Goal: Task Accomplishment & Management: Complete application form

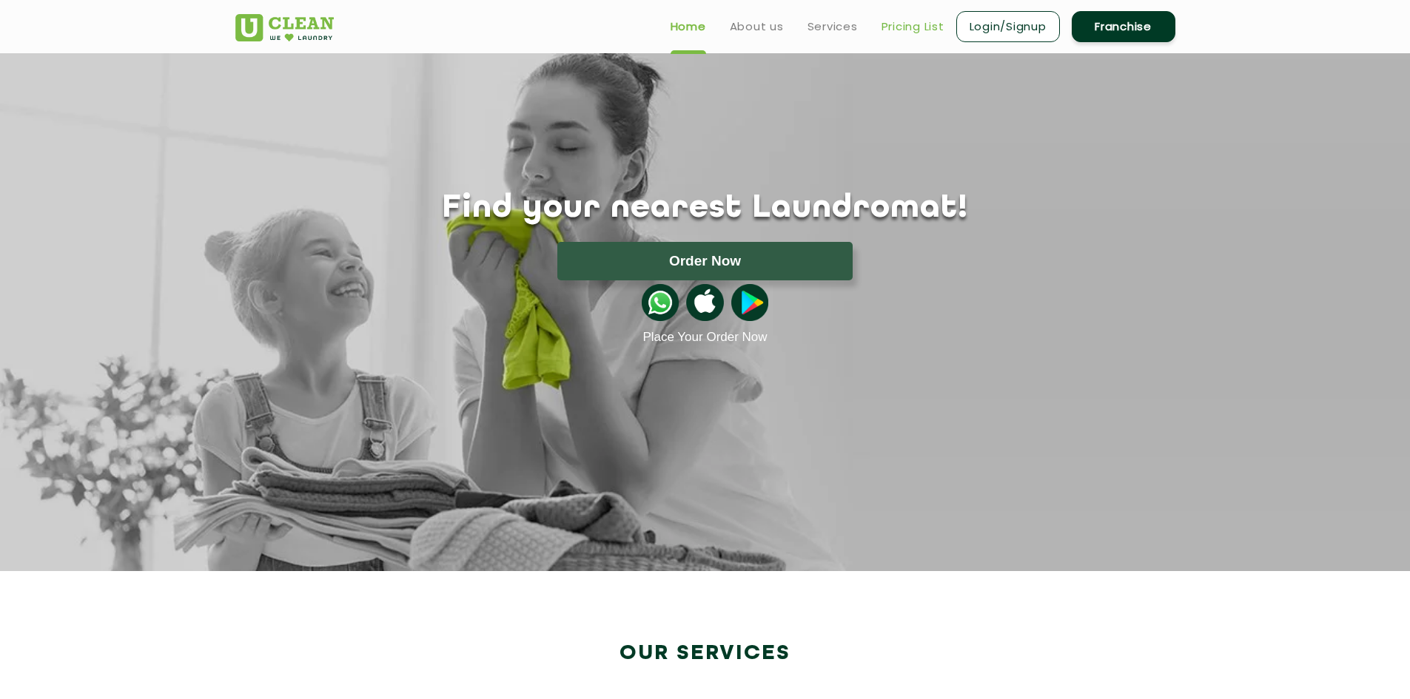
drag, startPoint x: 941, startPoint y: 30, endPoint x: 932, endPoint y: 35, distance: 9.9
click at [941, 30] on link "Pricing List" at bounding box center [912, 27] width 63 height 18
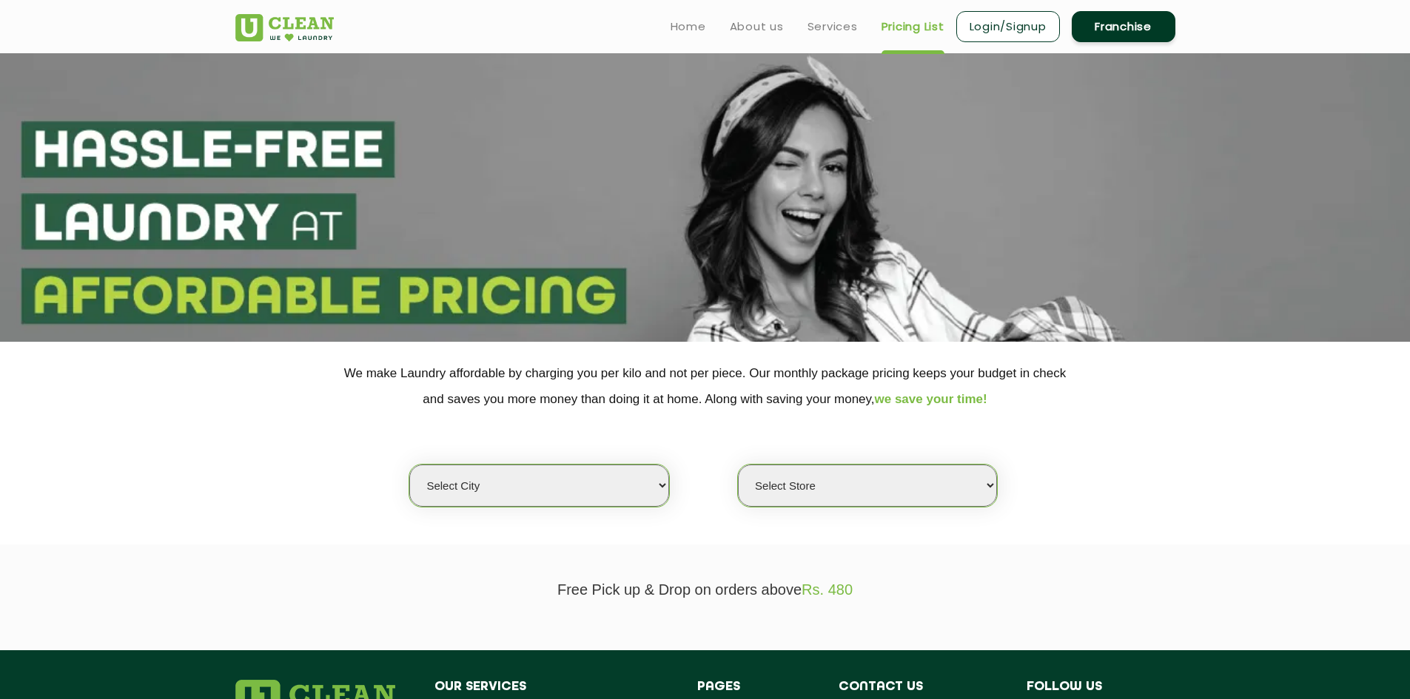
click at [900, 27] on link "Pricing List" at bounding box center [912, 27] width 63 height 18
click at [613, 496] on select "Select city [GEOGRAPHIC_DATA] [GEOGRAPHIC_DATA] [GEOGRAPHIC_DATA] [GEOGRAPHIC_D…" at bounding box center [538, 486] width 259 height 42
select select "42"
click at [409, 465] on select "Select city [GEOGRAPHIC_DATA] [GEOGRAPHIC_DATA] [GEOGRAPHIC_DATA] [GEOGRAPHIC_D…" at bounding box center [538, 486] width 259 height 42
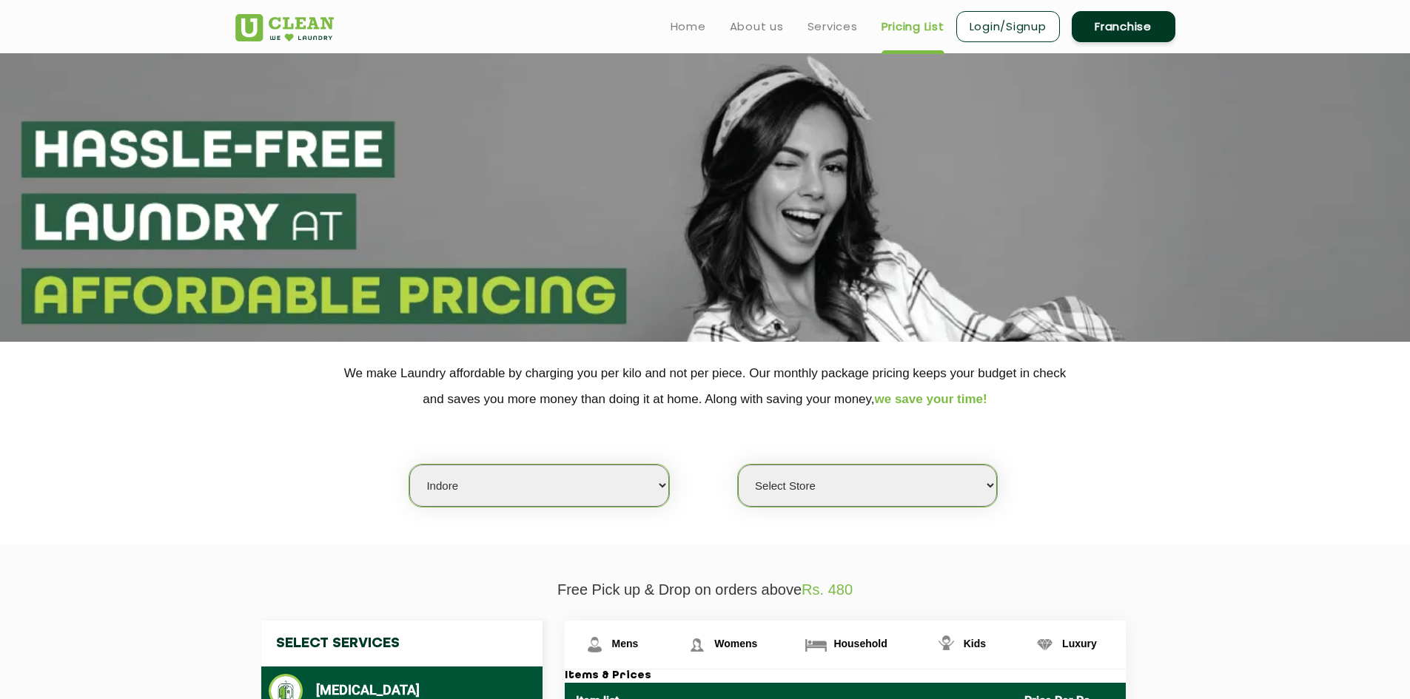
click at [807, 470] on select "Select Store" at bounding box center [867, 486] width 259 height 42
click at [738, 465] on select "Select Store" at bounding box center [867, 486] width 259 height 42
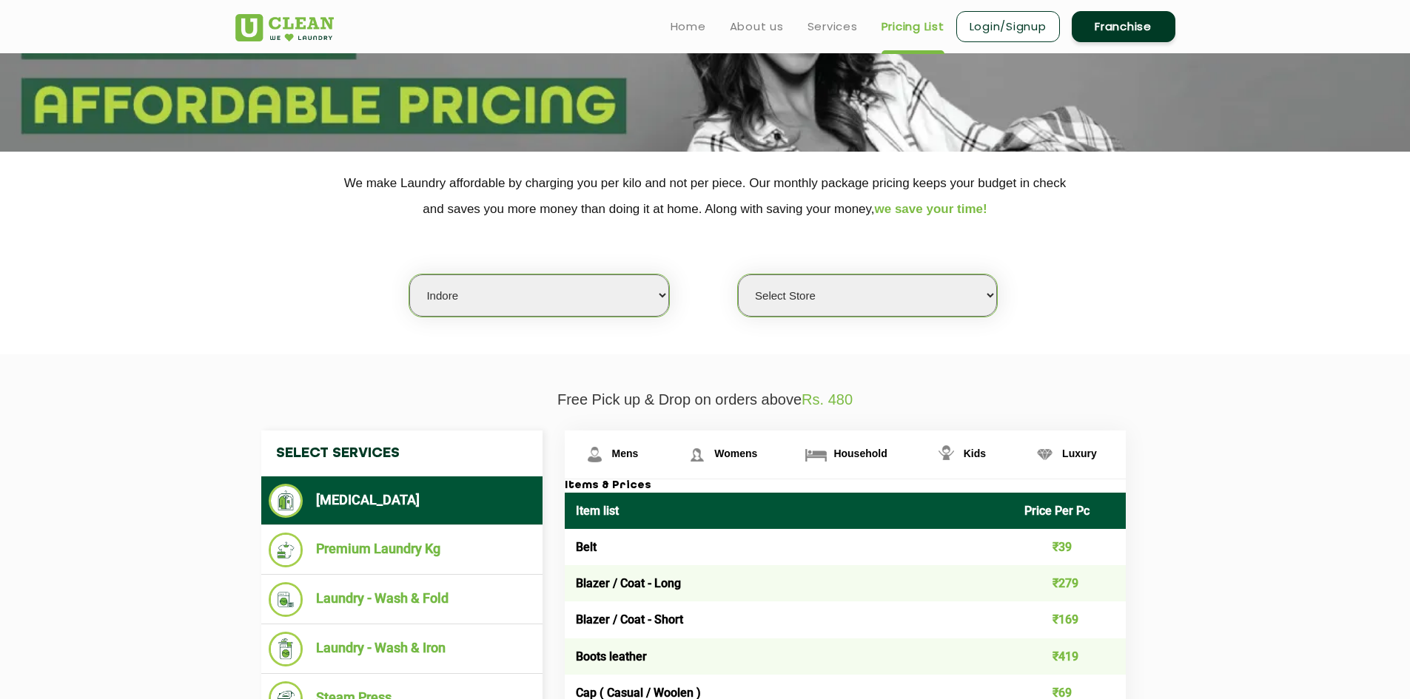
scroll to position [346, 0]
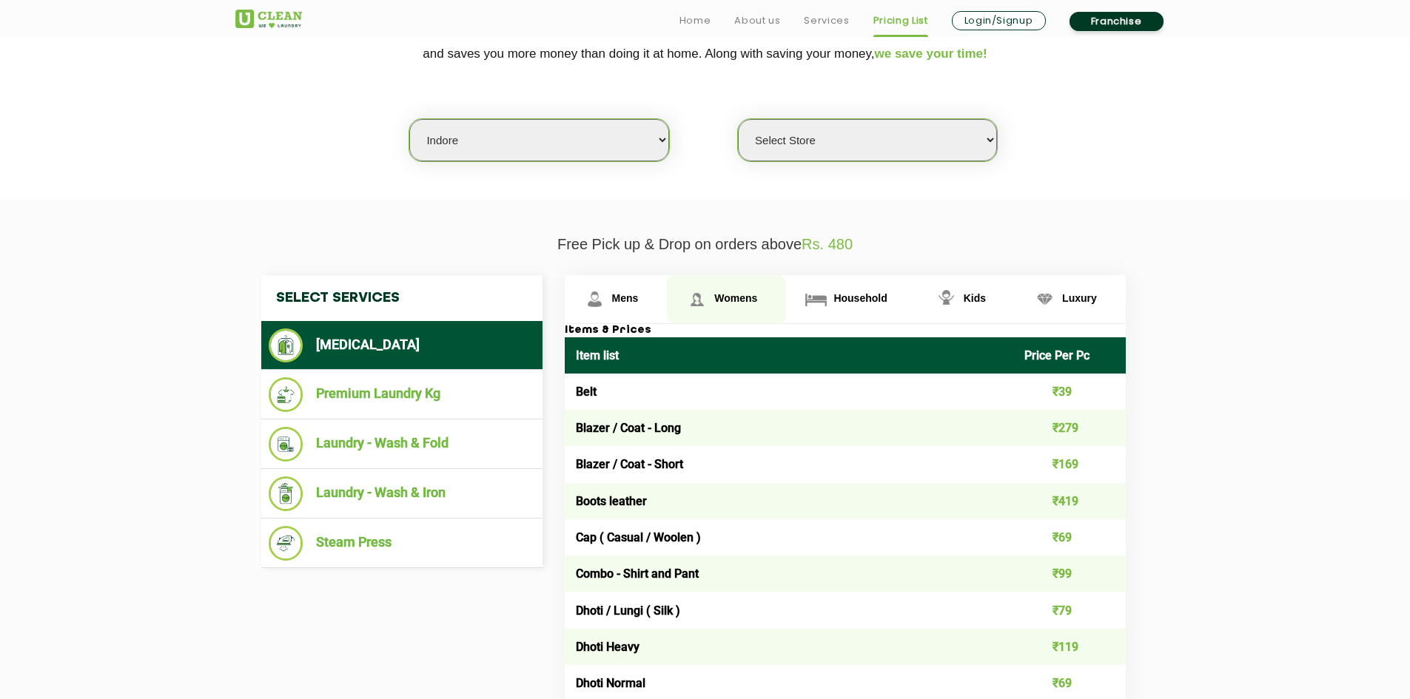
click at [724, 293] on span "Womens" at bounding box center [735, 298] width 43 height 12
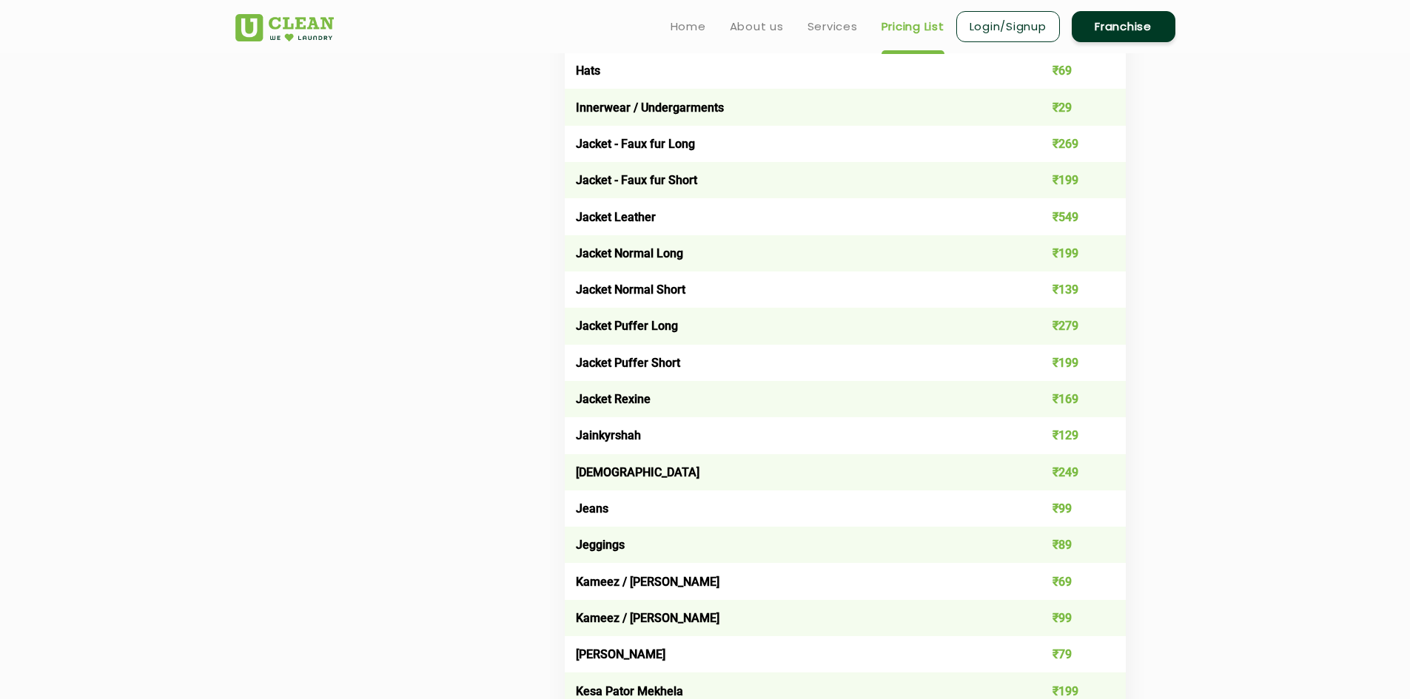
scroll to position [2072, 0]
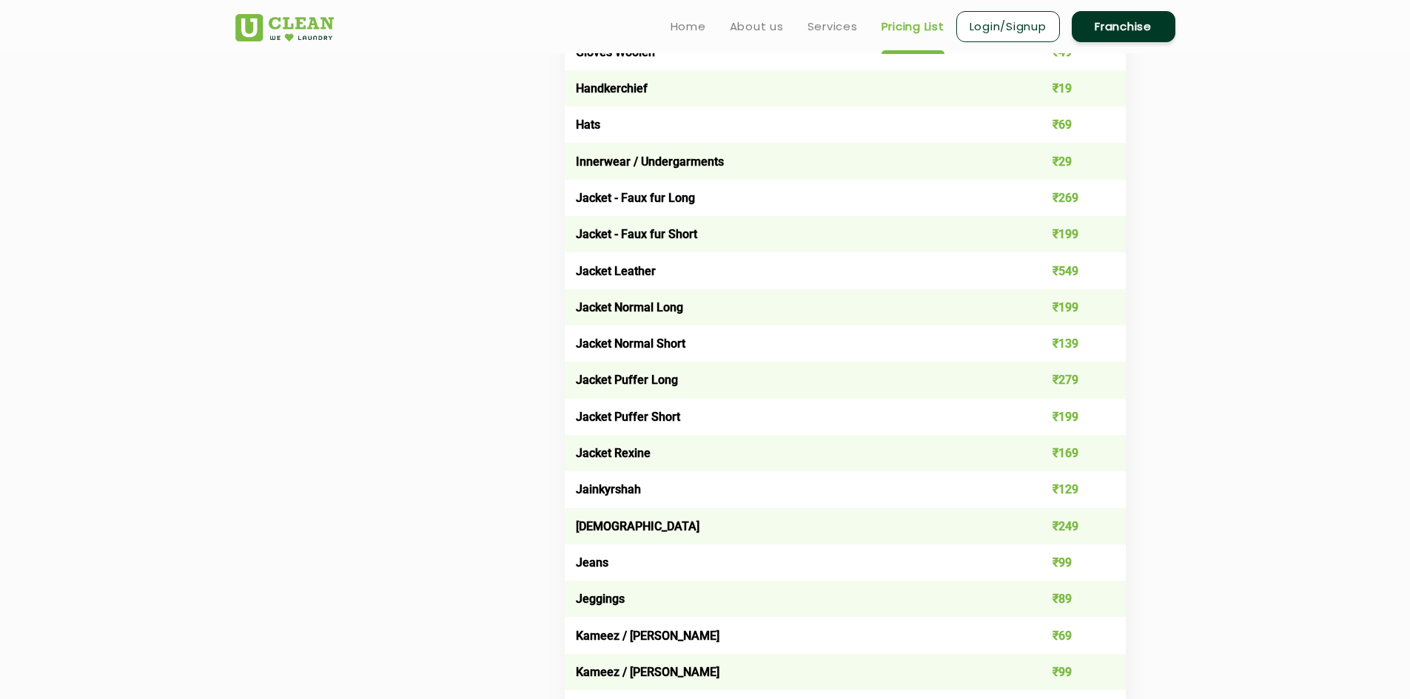
click at [1117, 22] on link "Franchise" at bounding box center [1123, 26] width 104 height 31
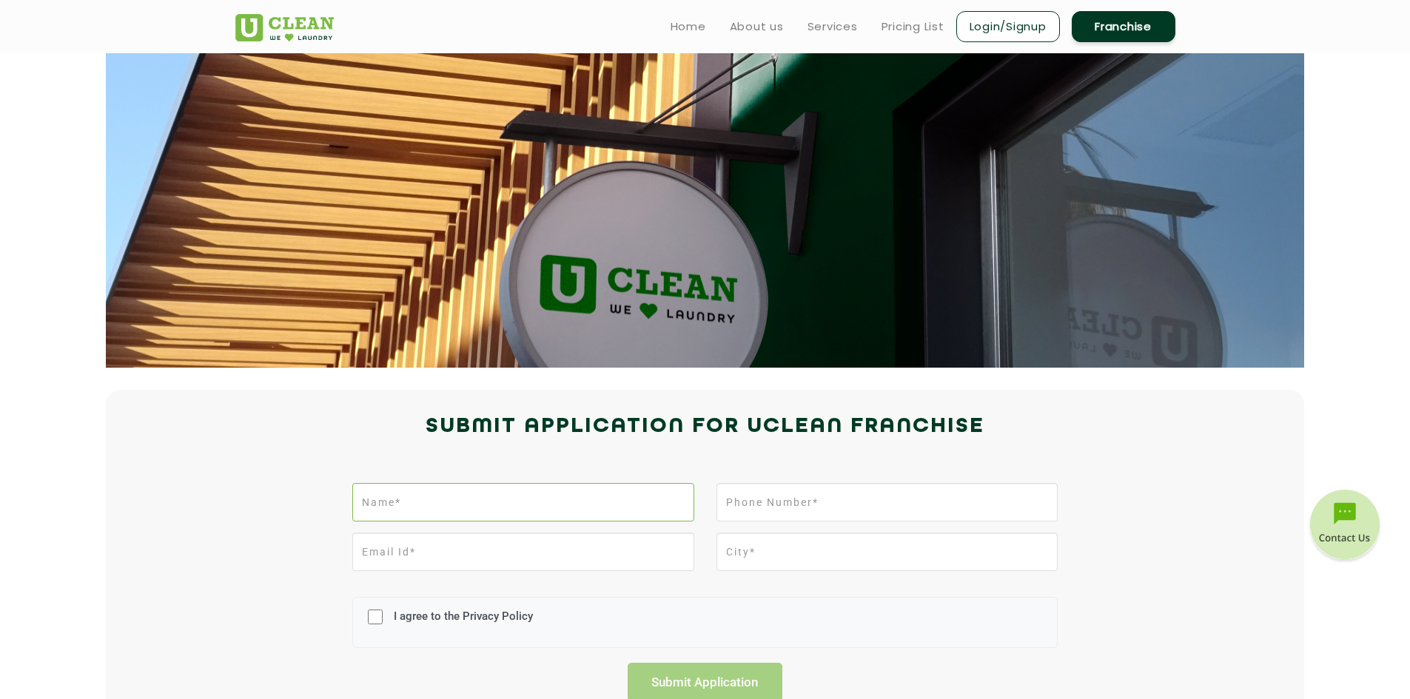
drag, startPoint x: 518, startPoint y: 516, endPoint x: 524, endPoint y: 508, distance: 9.5
click at [519, 516] on input "text" at bounding box center [522, 502] width 341 height 38
type input "[PERSON_NAME]"
type input "8770309639"
type input "[EMAIL_ADDRESS][DOMAIN_NAME]"
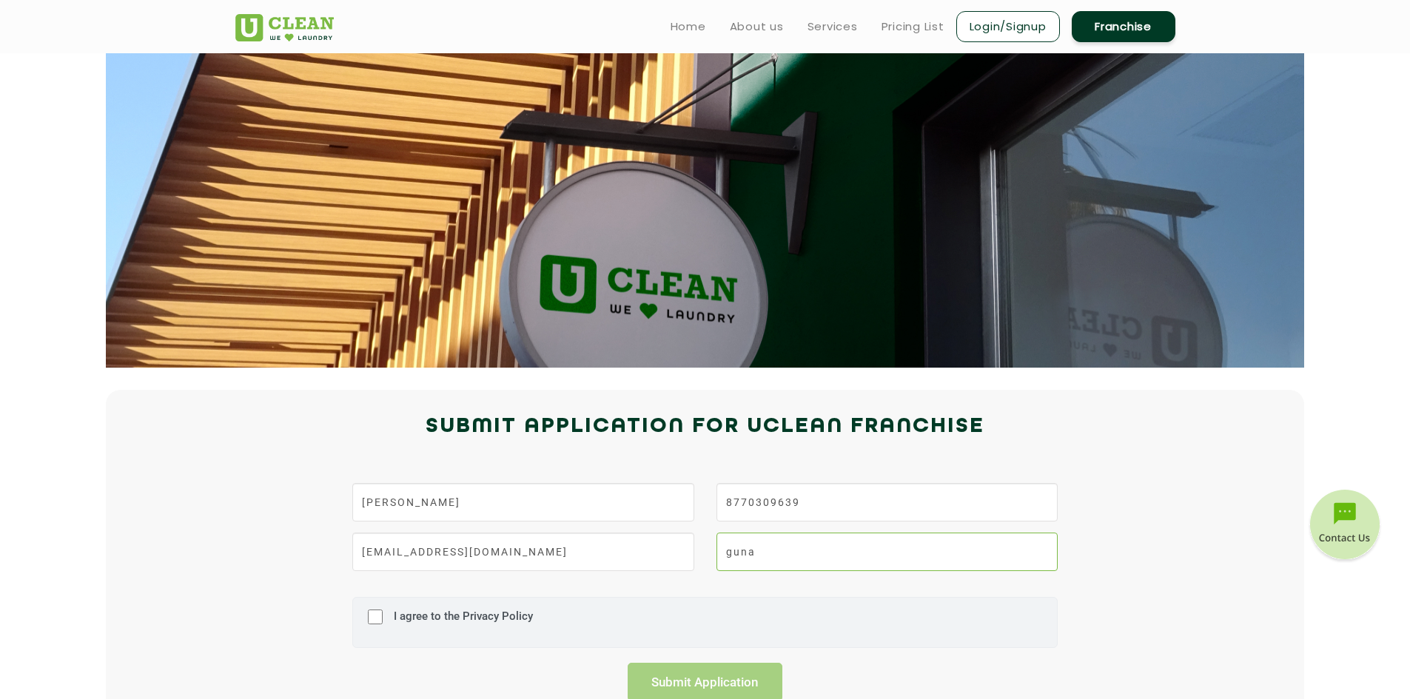
type input "guna"
click at [445, 616] on label "I agree to the Privacy Policy" at bounding box center [461, 623] width 143 height 27
click at [383, 616] on input "I agree to the Privacy Policy" at bounding box center [375, 617] width 15 height 38
checkbox input "true"
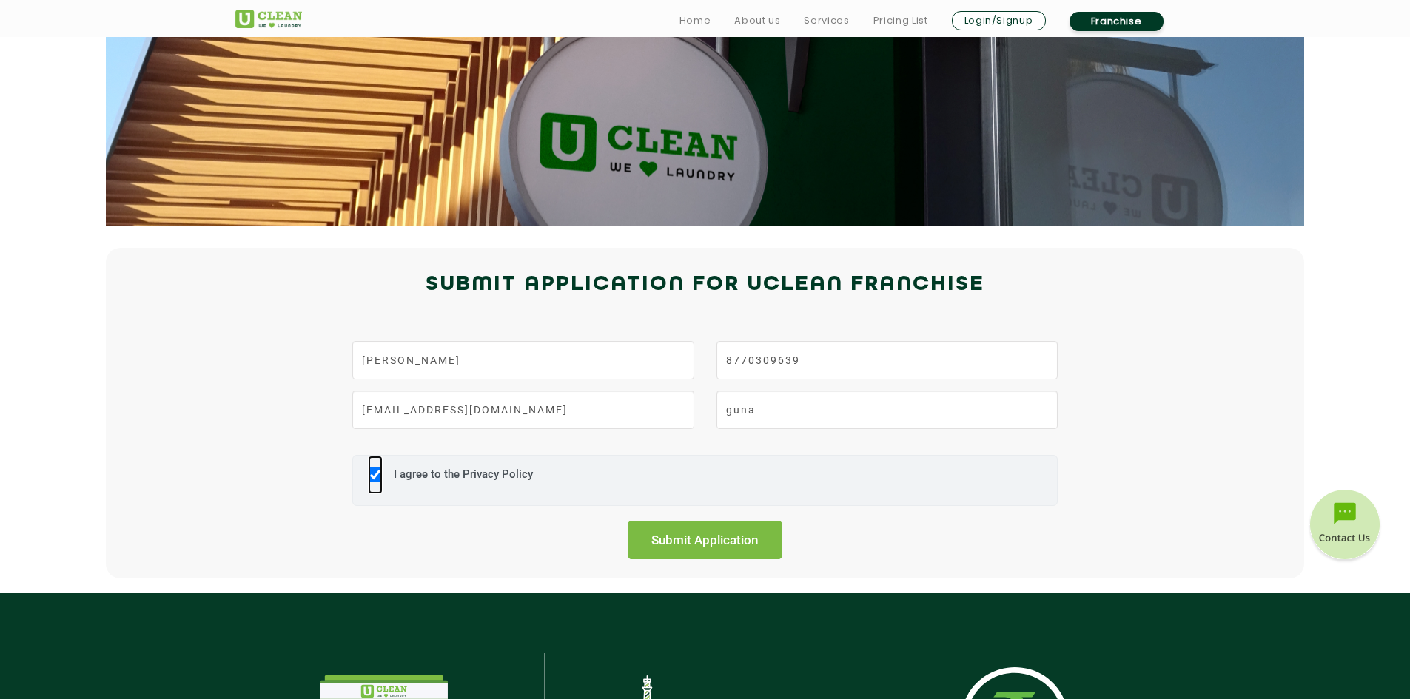
scroll to position [172, 0]
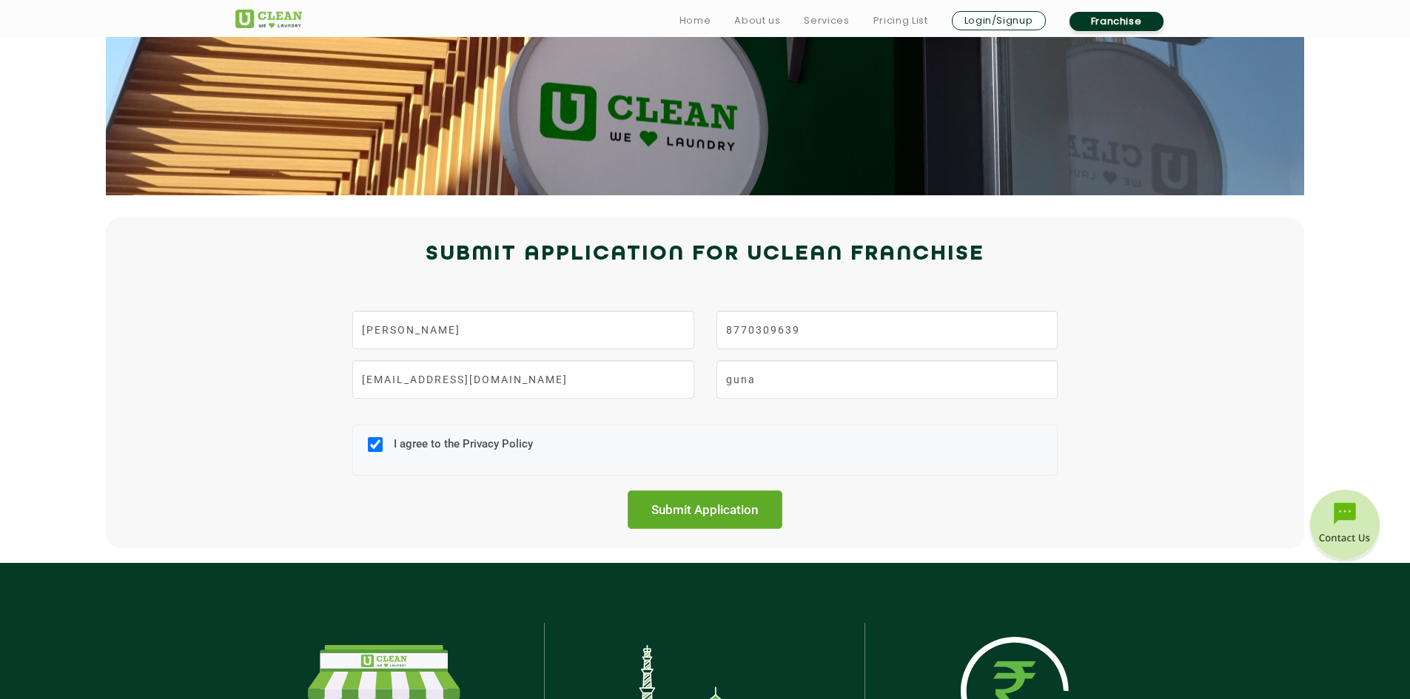
click at [740, 516] on input "Submit Application" at bounding box center [704, 510] width 155 height 38
